Goal: Task Accomplishment & Management: Manage account settings

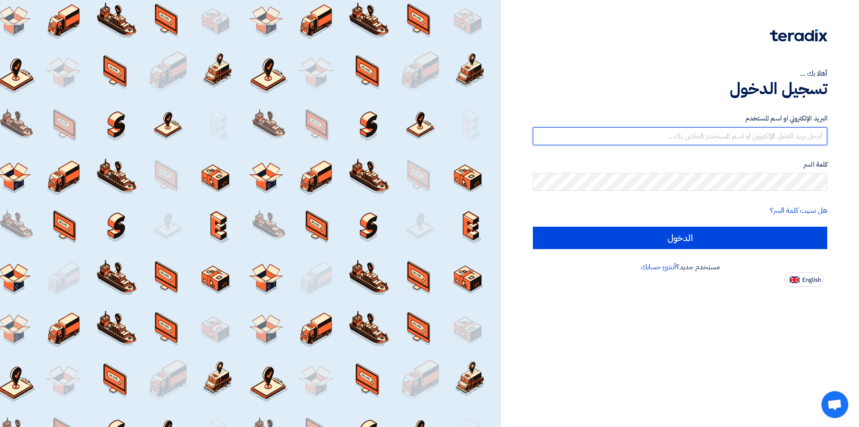
click at [683, 137] on input "text" at bounding box center [680, 136] width 295 height 18
paste input "14050 EGP"
click at [780, 137] on input "14050 EGP" at bounding box center [680, 136] width 295 height 18
type input "1"
click at [751, 131] on input "text" at bounding box center [680, 136] width 295 height 18
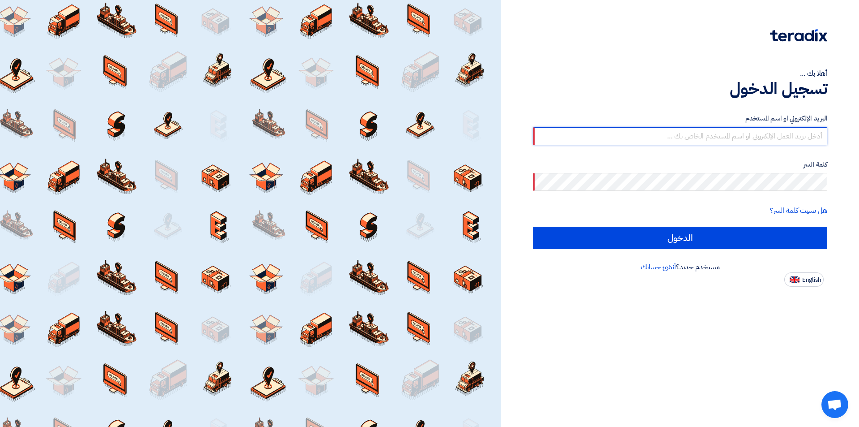
click at [641, 140] on input "text" at bounding box center [680, 136] width 295 height 18
click at [824, 136] on input "salae" at bounding box center [680, 136] width 295 height 18
click at [786, 135] on input "salae" at bounding box center [680, 136] width 295 height 18
type input "s"
paste input "[EMAIL_ADDRESS][DOMAIN_NAME]"
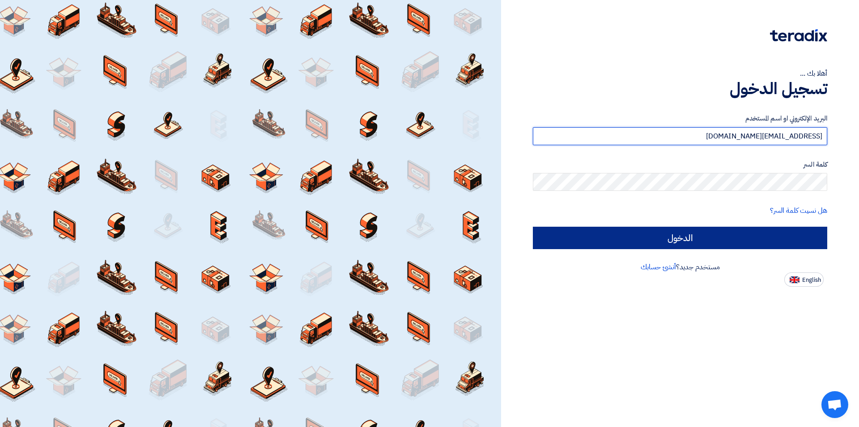
type input "[EMAIL_ADDRESS][DOMAIN_NAME]"
click at [684, 235] on input "الدخول" at bounding box center [680, 237] width 295 height 22
